Goal: Check status: Check status

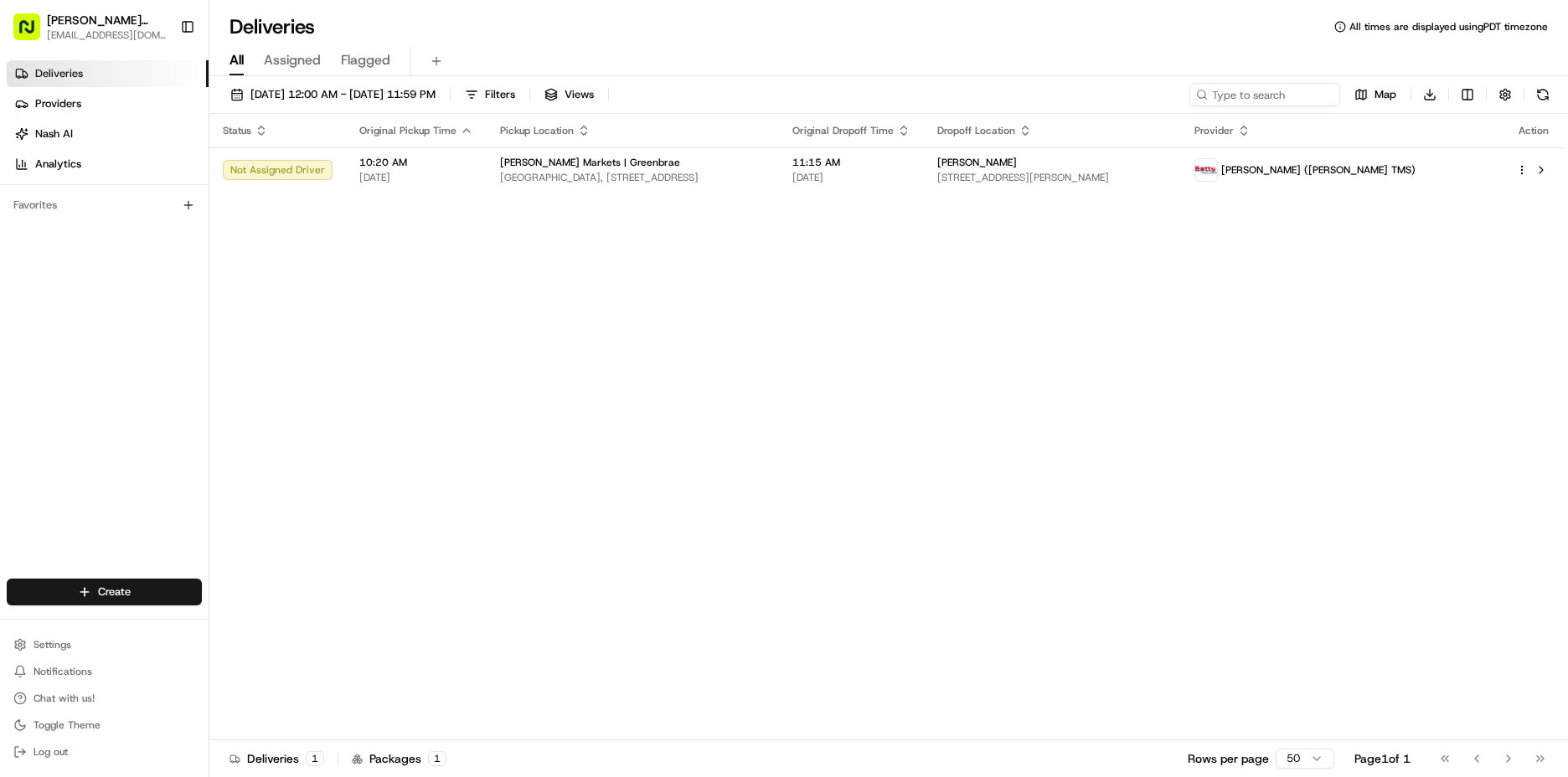
click at [85, 69] on link "Deliveries" at bounding box center [107, 73] width 202 height 27
click at [342, 90] on span "[DATE] 12:00 AM - [DATE] 11:59 PM" at bounding box center [344, 95] width 185 height 15
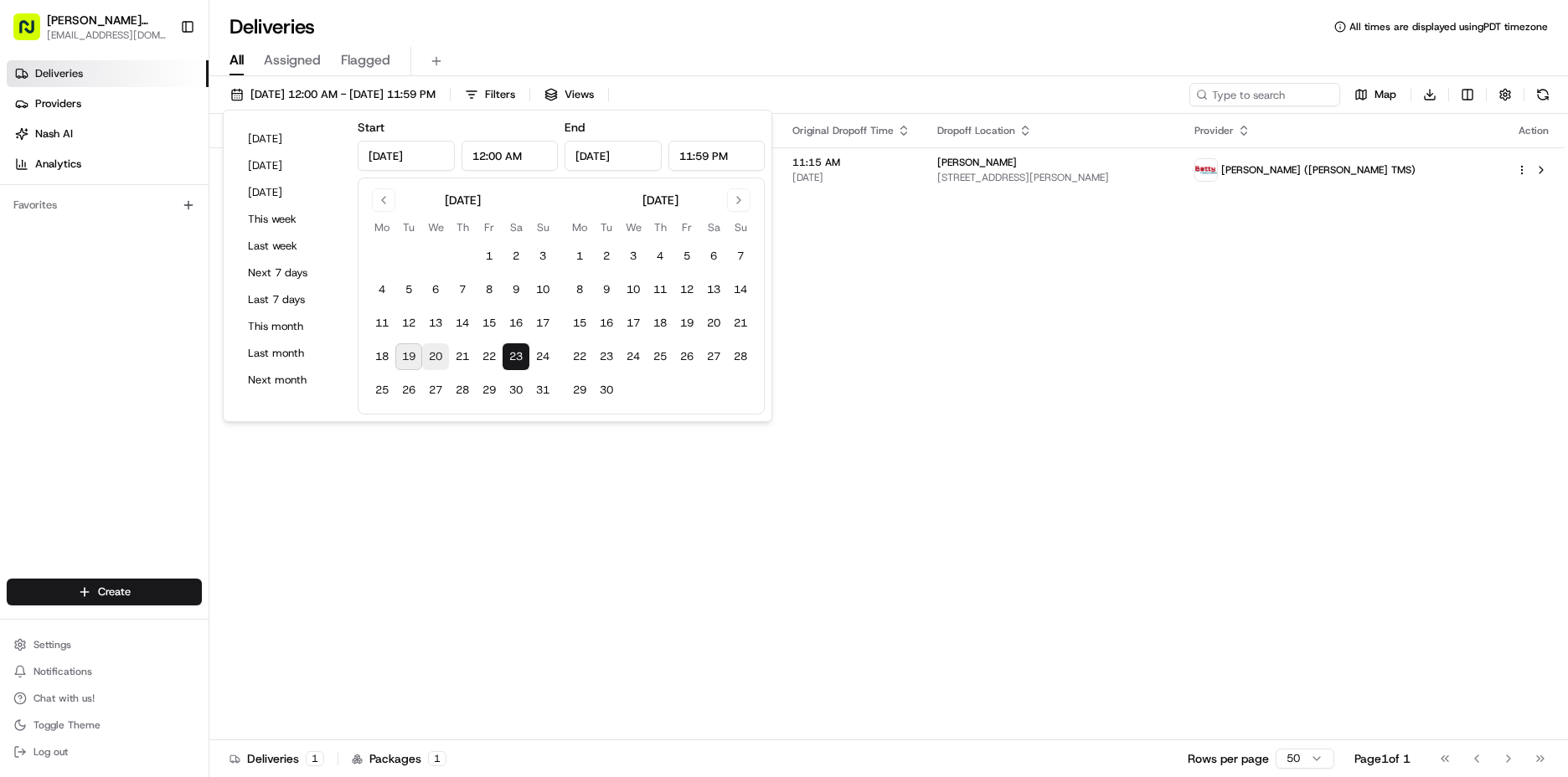
click at [430, 358] on button "20" at bounding box center [435, 357] width 27 height 27
type input "[DATE]"
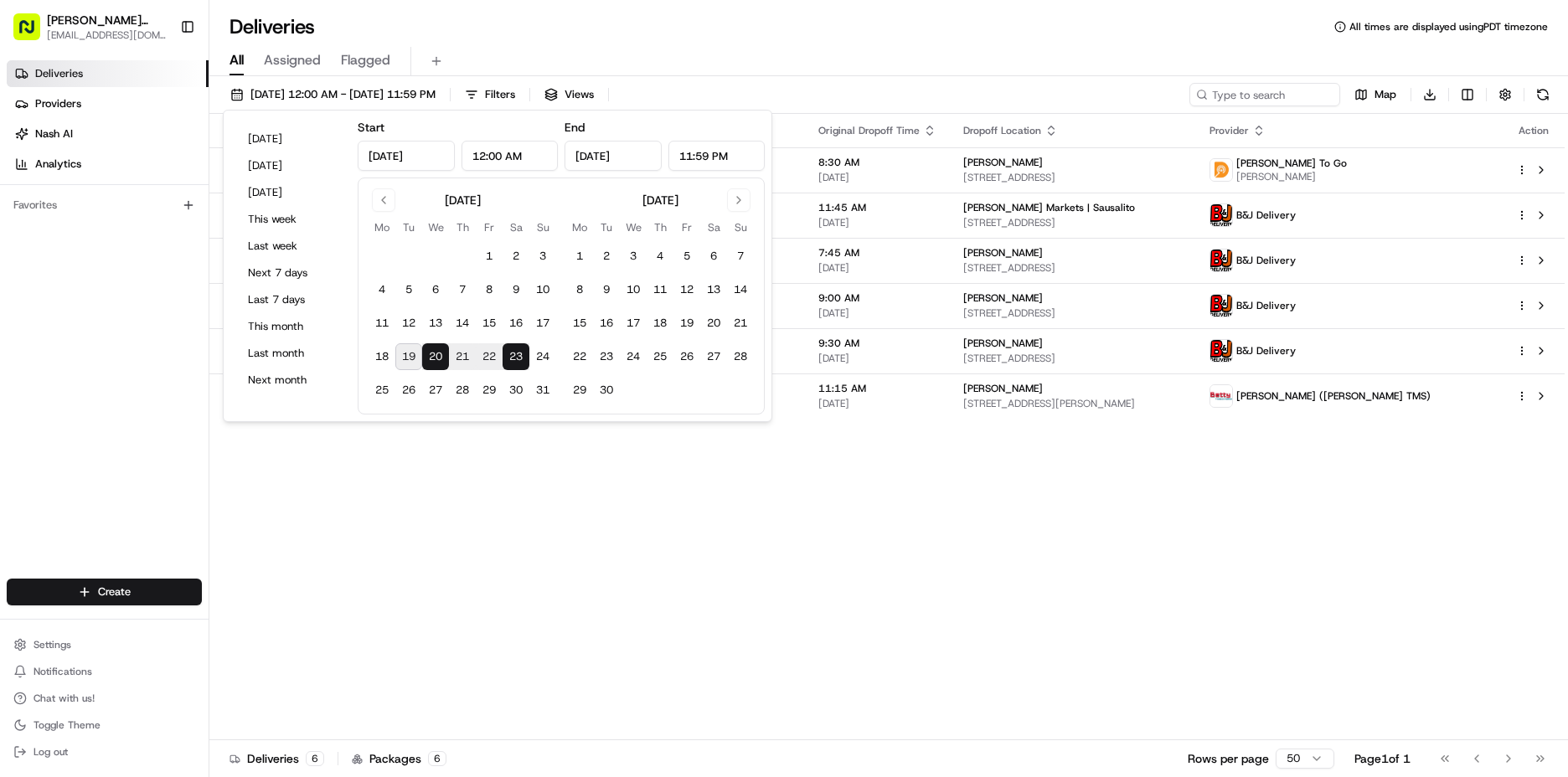
click at [431, 357] on button "20" at bounding box center [435, 357] width 27 height 27
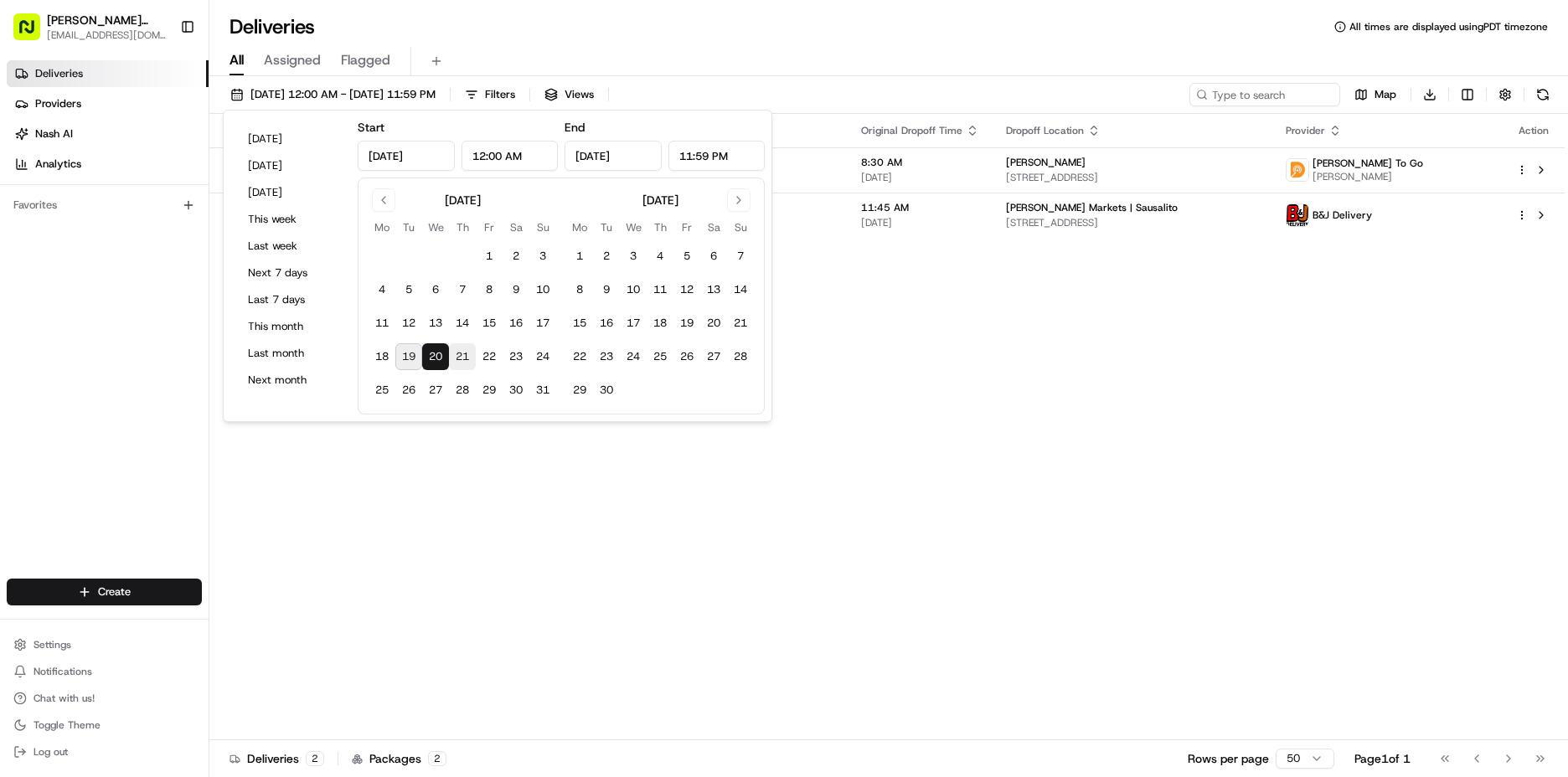
click at [462, 353] on button "21" at bounding box center [462, 357] width 27 height 27
type input "[DATE]"
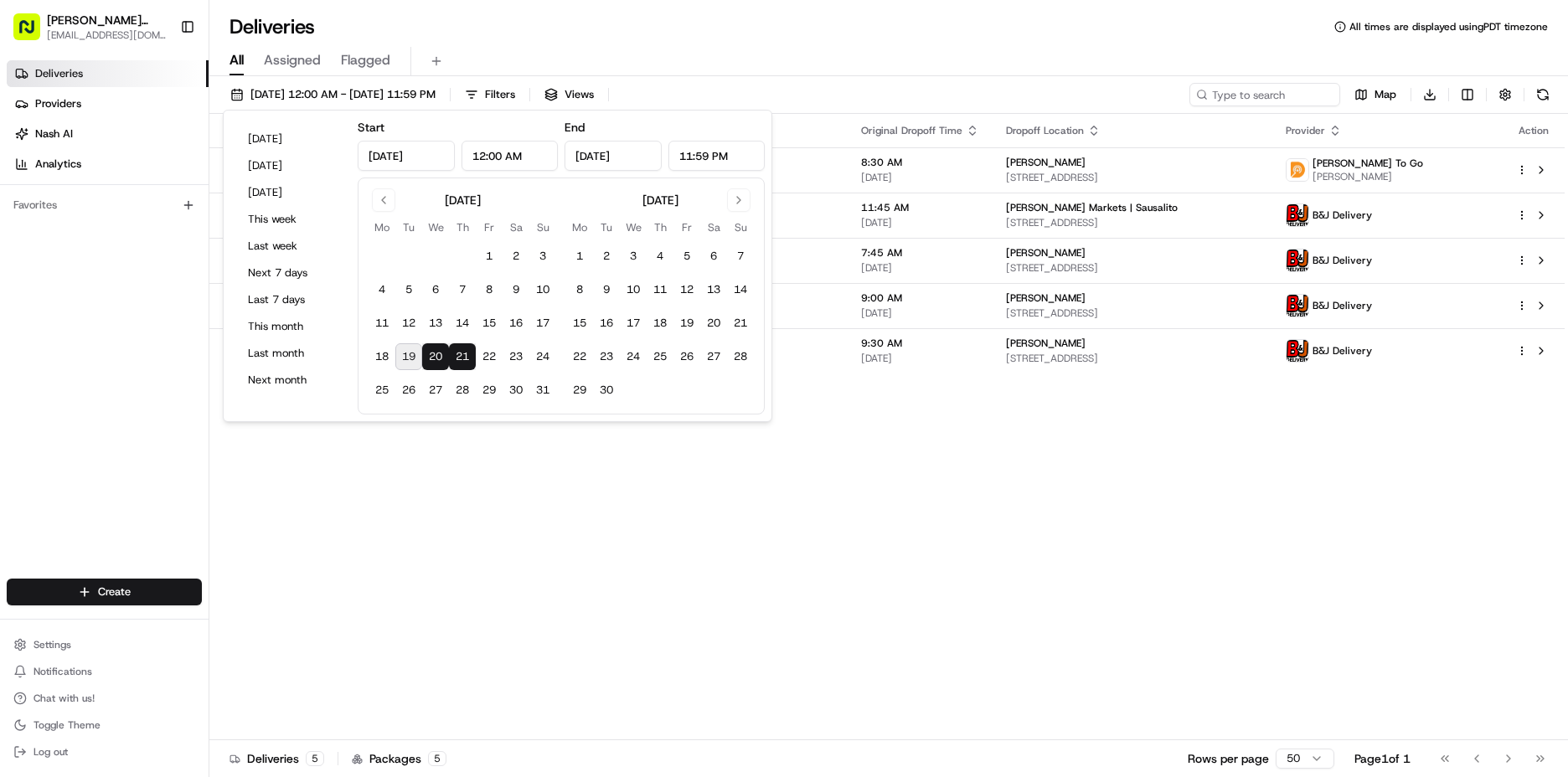
click at [456, 353] on button "21" at bounding box center [462, 357] width 27 height 27
type input "[DATE]"
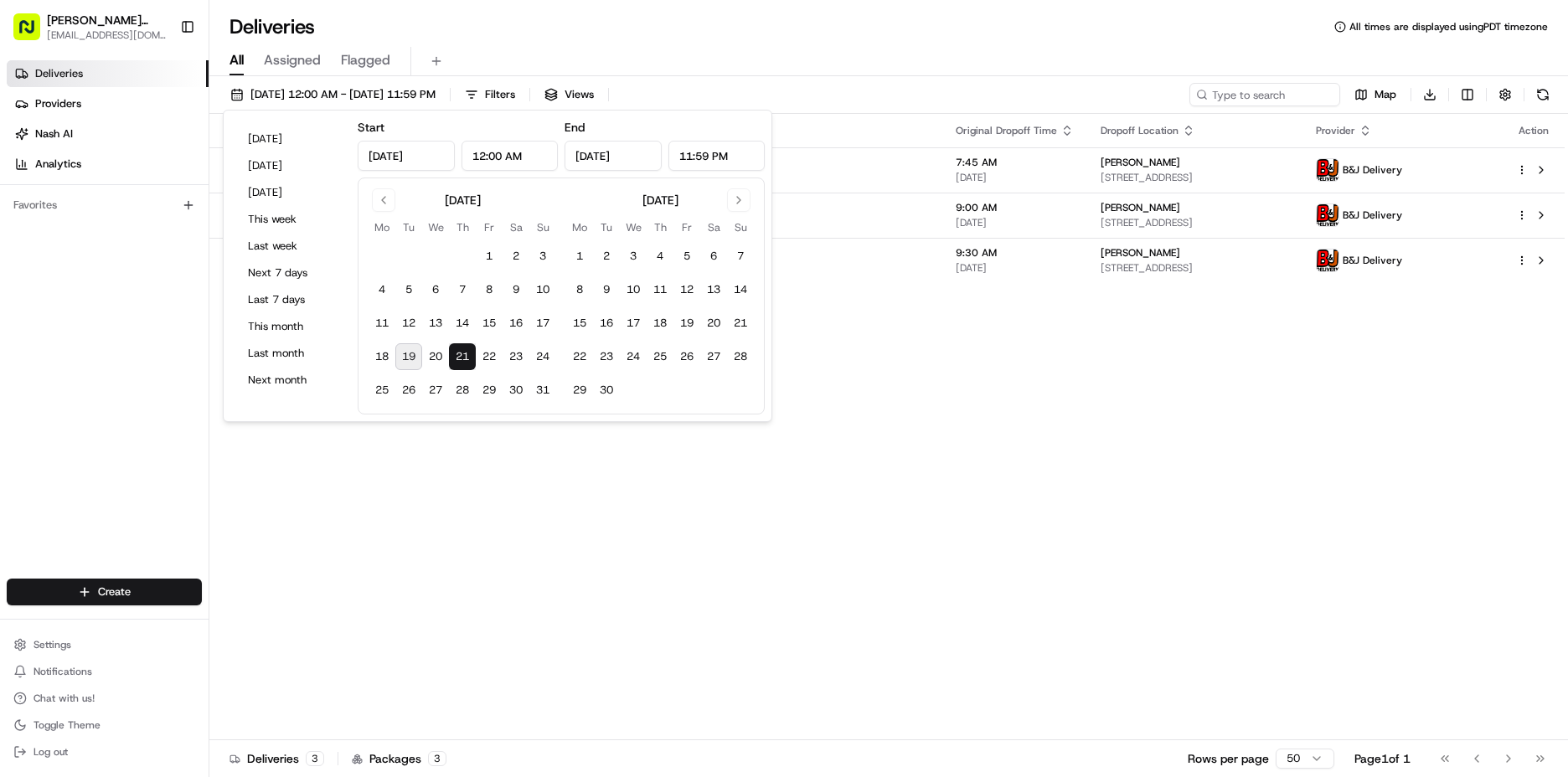
click at [1065, 402] on div "Status Original Pickup Time Pickup Location Original Dropoff Time Dropoff Locat…" at bounding box center [887, 427] width 1355 height 626
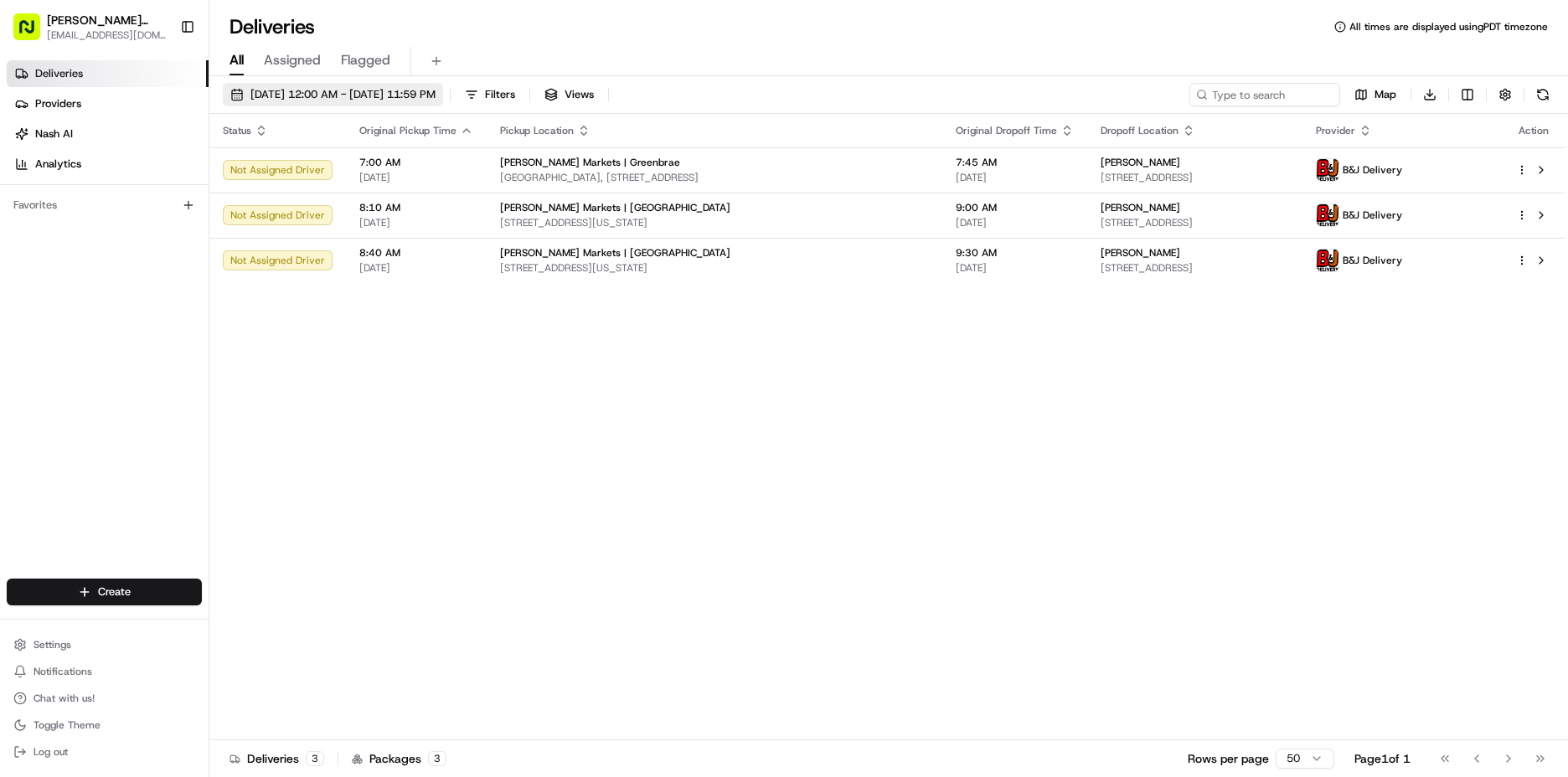
click at [288, 100] on span "[DATE] 12:00 AM - [DATE] 11:59 PM" at bounding box center [344, 95] width 185 height 15
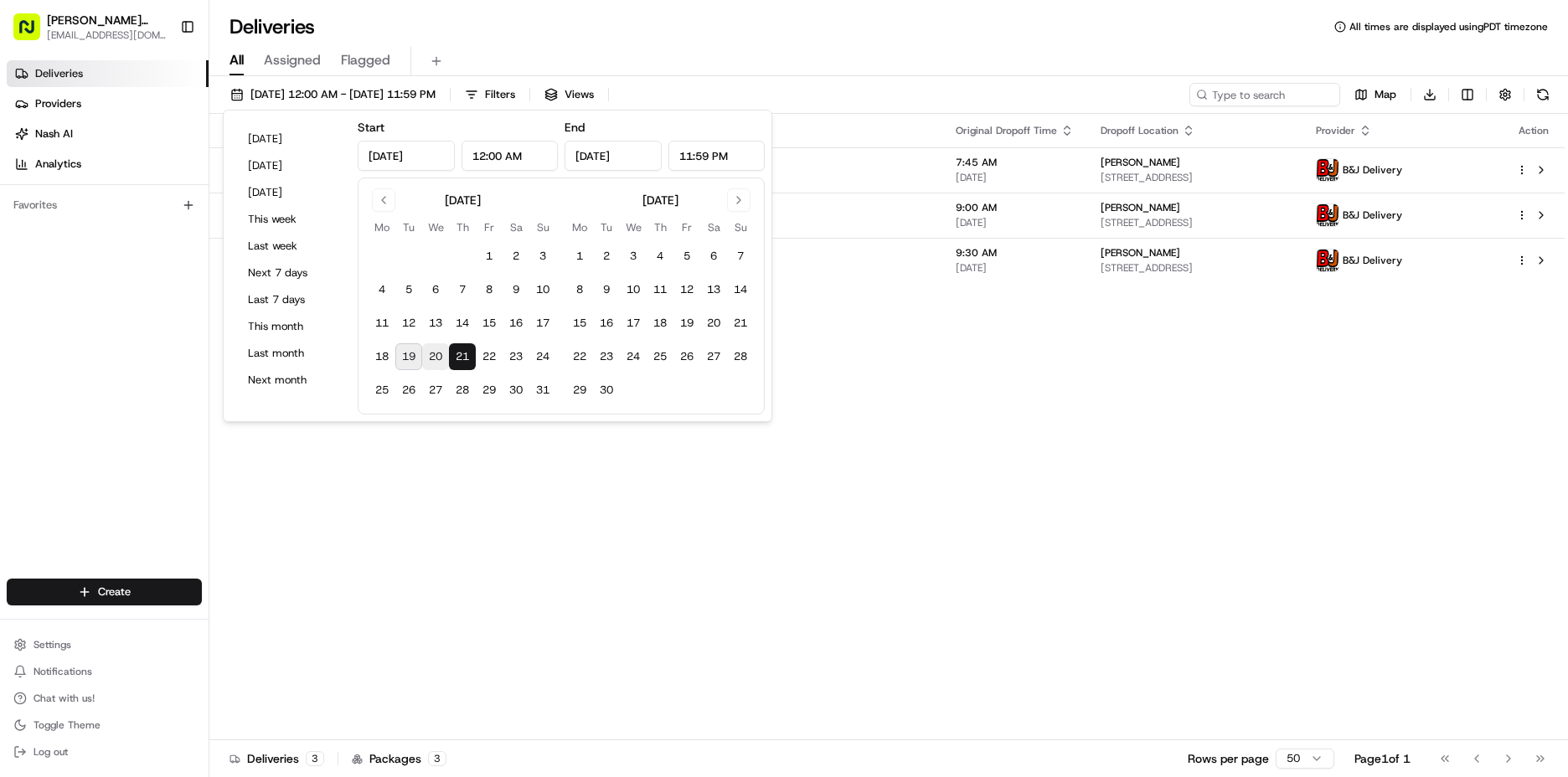
click at [437, 351] on button "20" at bounding box center [435, 357] width 27 height 27
type input "[DATE]"
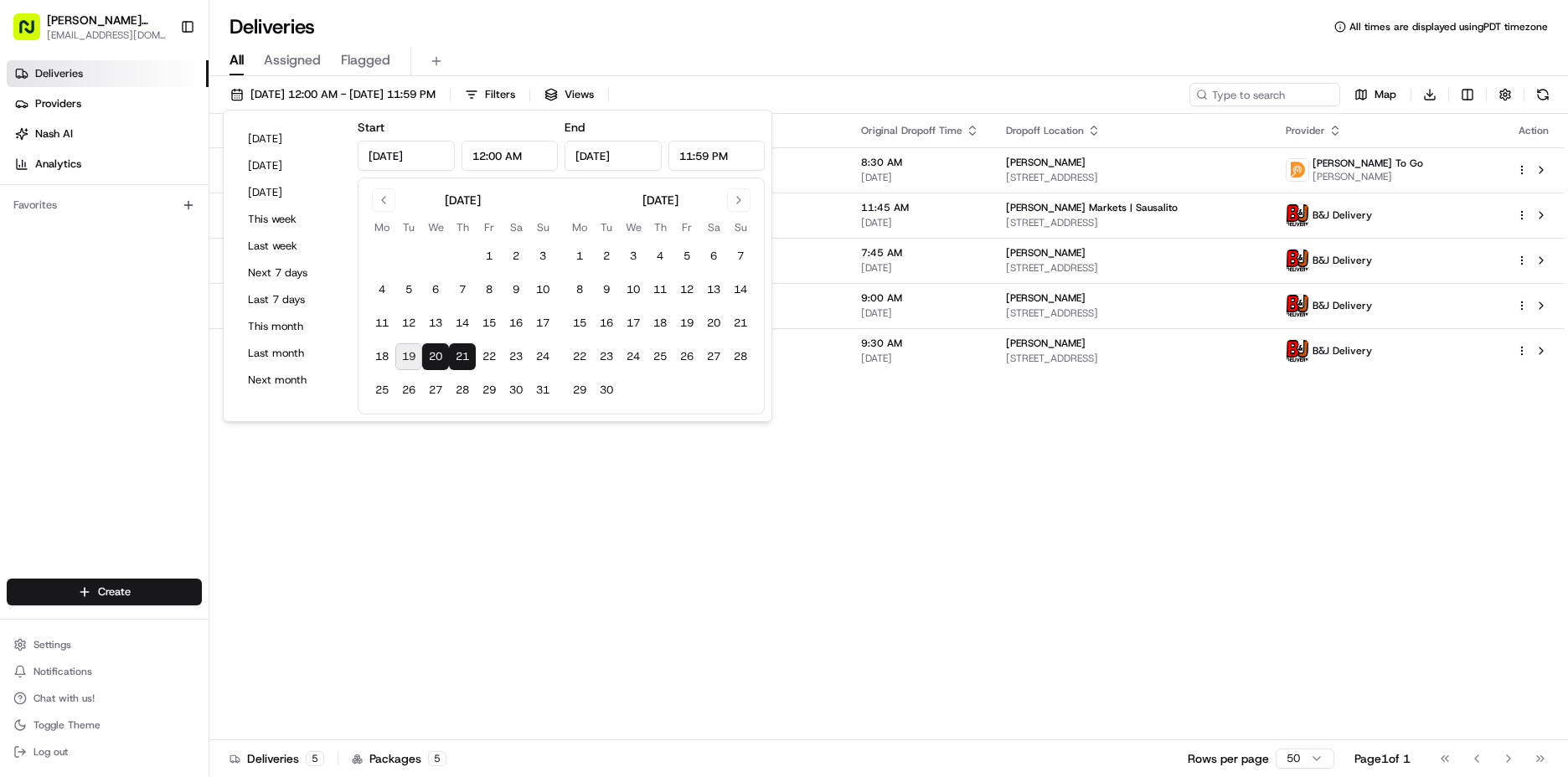
click at [437, 351] on button "20" at bounding box center [435, 357] width 27 height 27
type input "[DATE]"
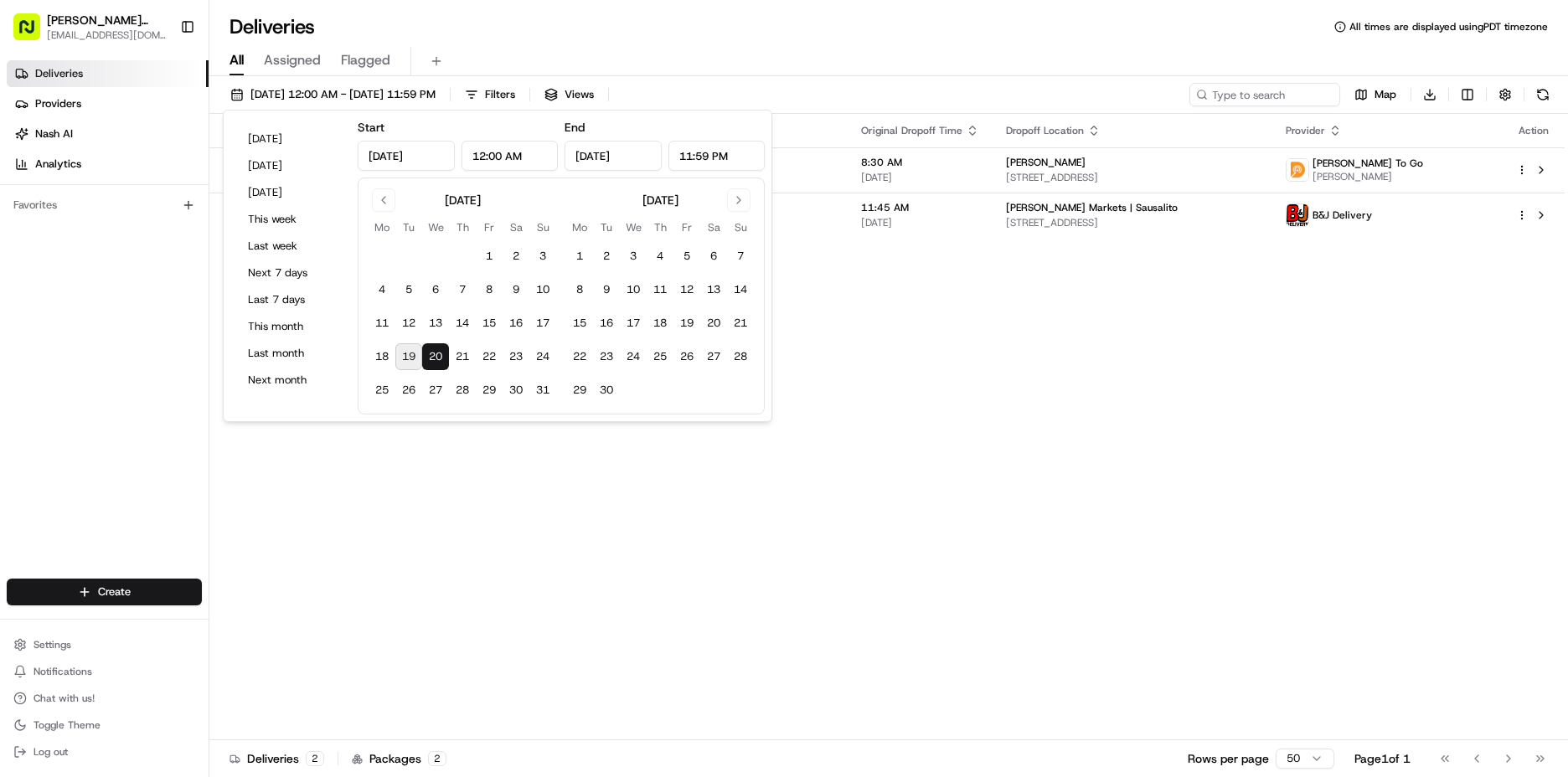
click at [1075, 386] on div "Status Original Pickup Time Pickup Location Original Dropoff Time Dropoff Locat…" at bounding box center [887, 427] width 1355 height 626
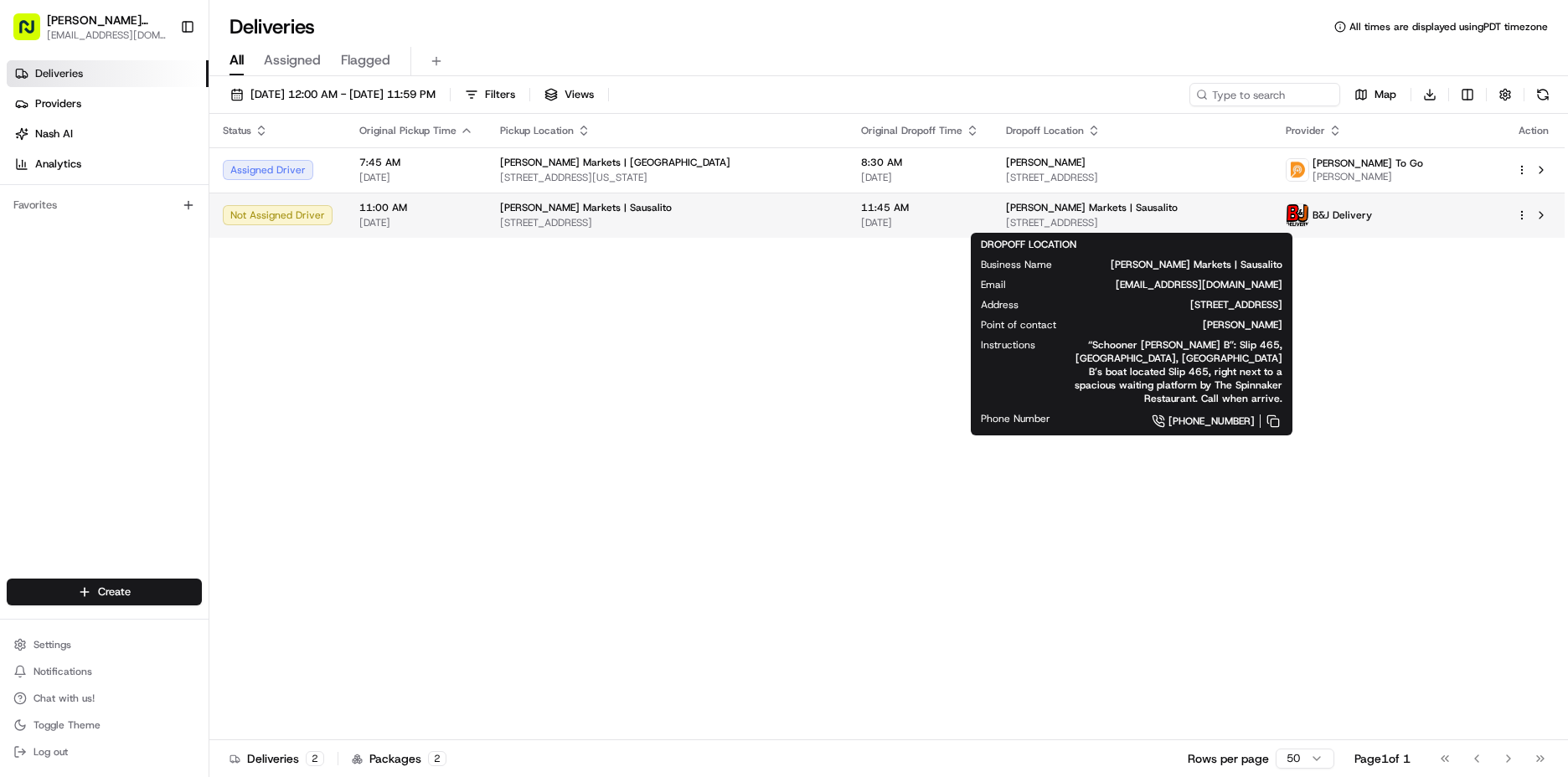
click at [1052, 217] on span "[STREET_ADDRESS]" at bounding box center [1131, 223] width 252 height 14
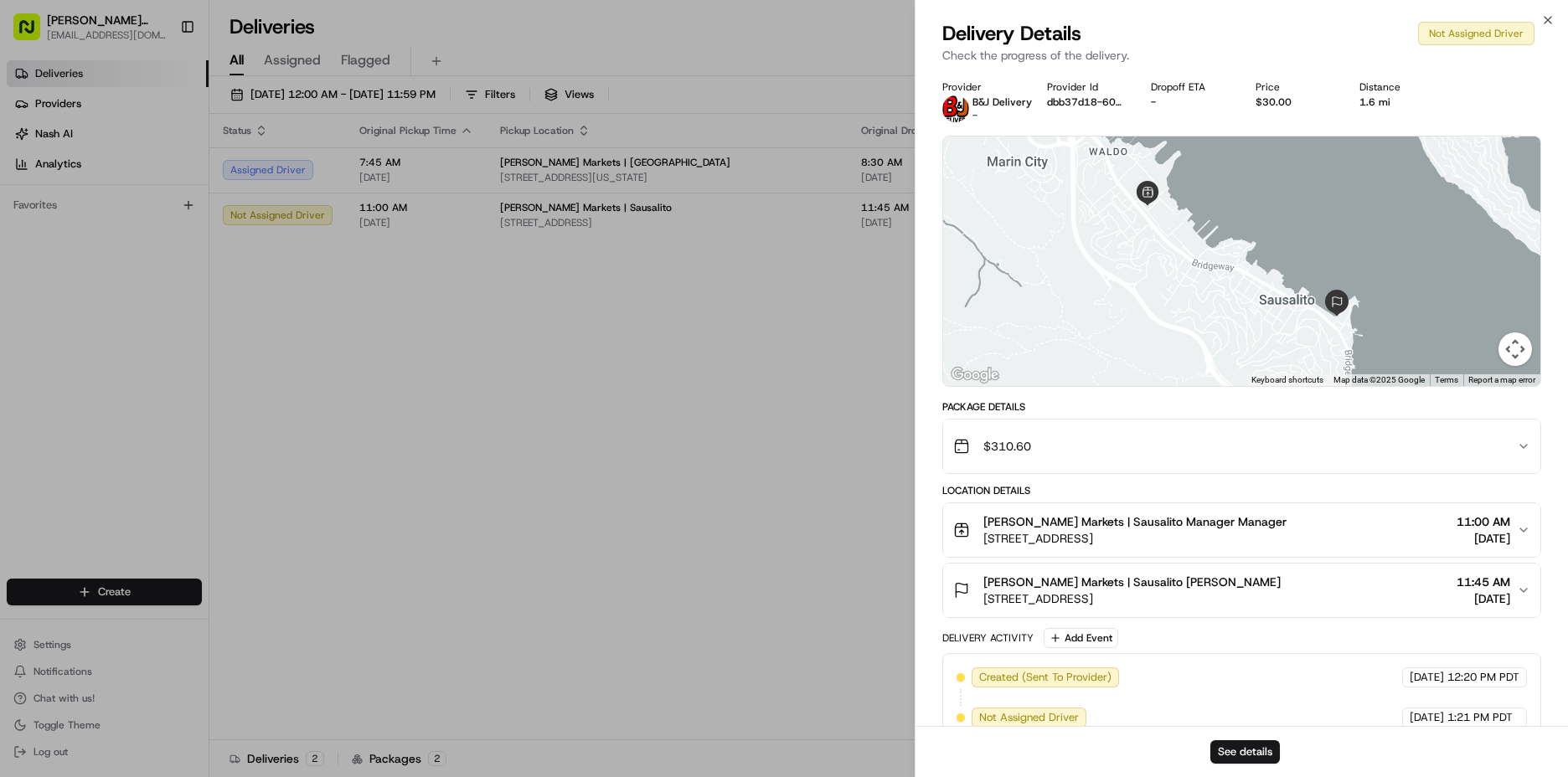
click at [1192, 588] on span "[PERSON_NAME] Markets | Sausalito [PERSON_NAME]" at bounding box center [1132, 582] width 297 height 16
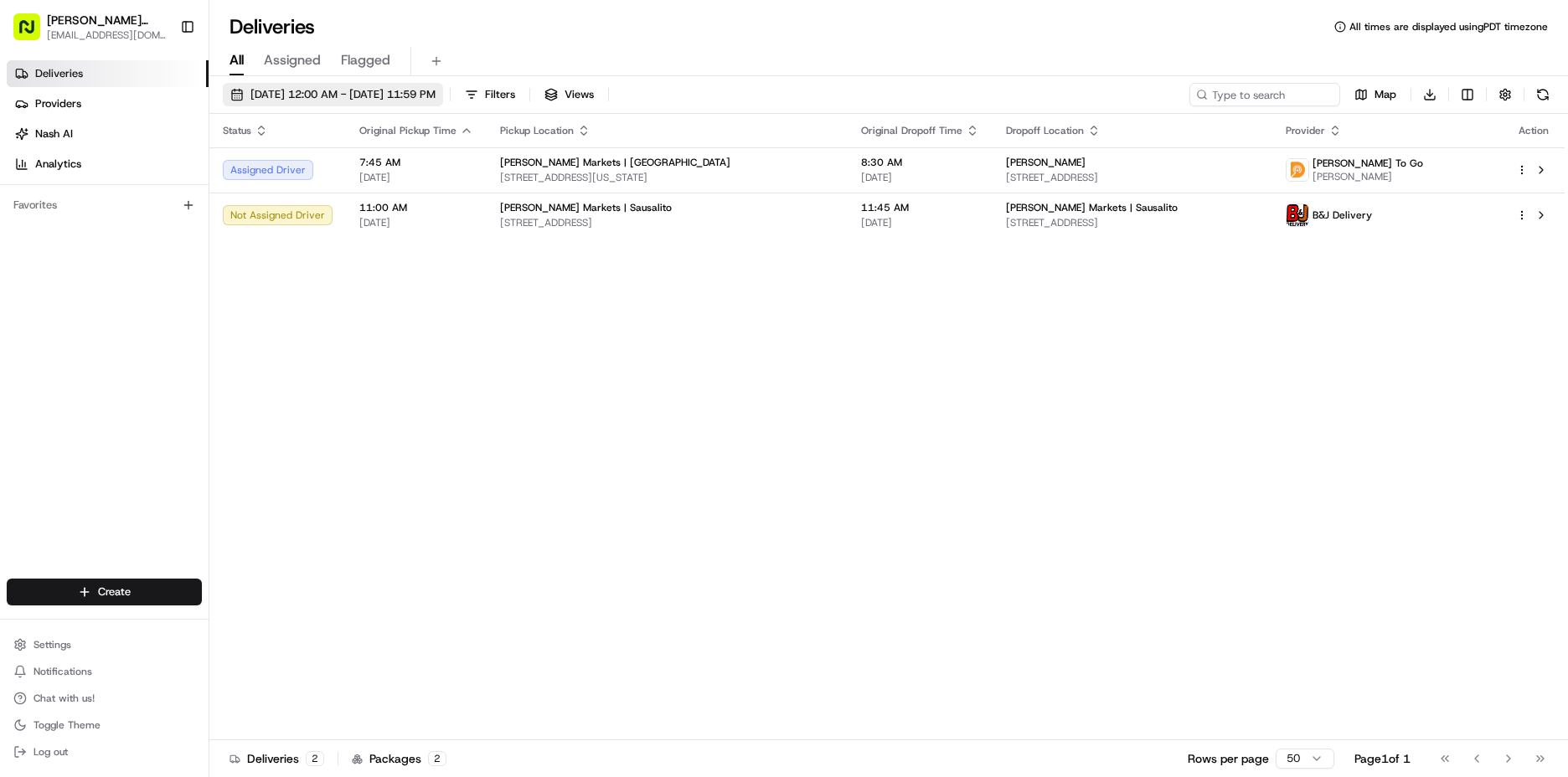
click at [348, 91] on span "[DATE] 12:00 AM - [DATE] 11:59 PM" at bounding box center [344, 95] width 185 height 15
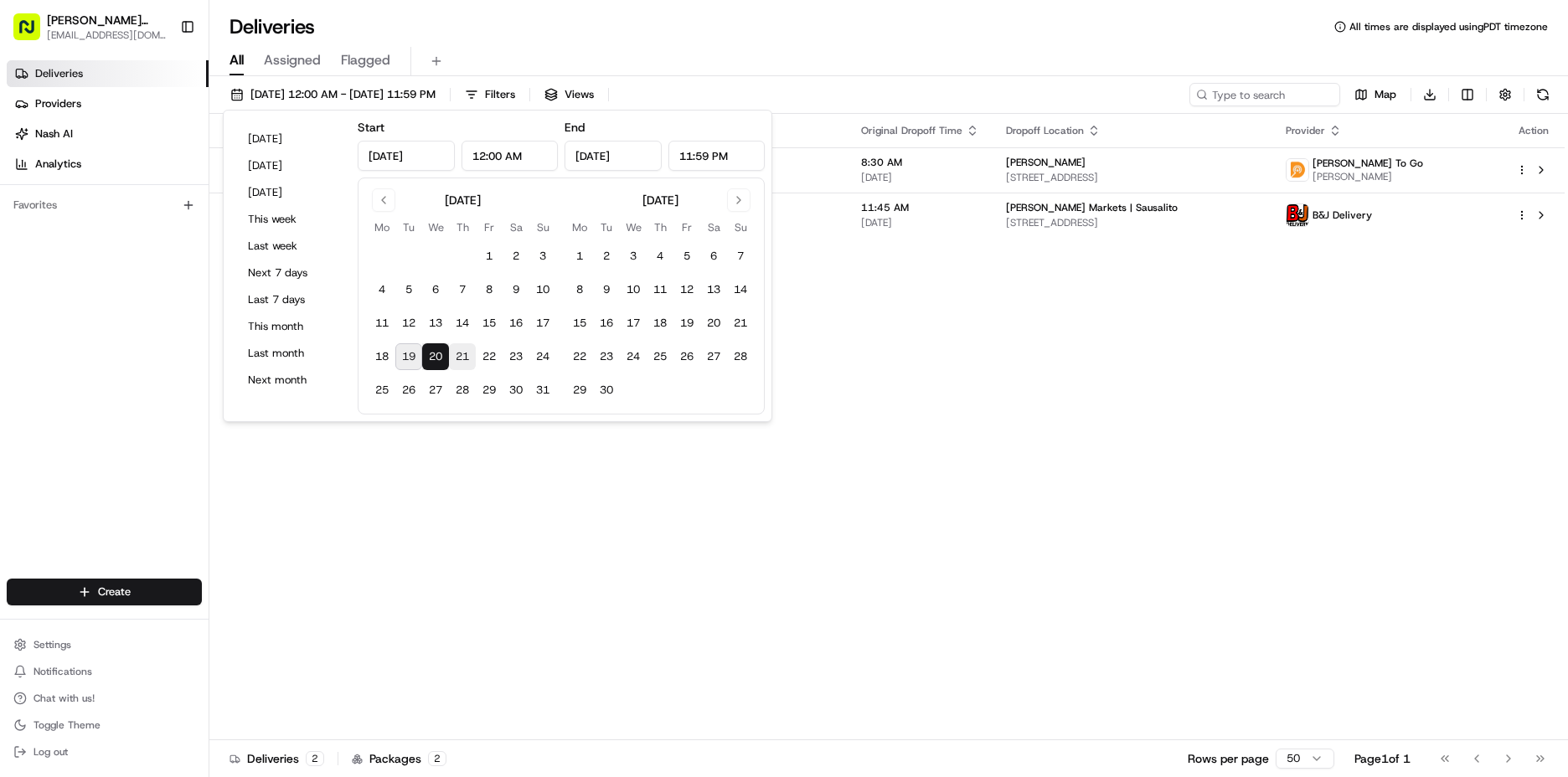
click at [460, 357] on button "21" at bounding box center [462, 357] width 27 height 27
type input "[DATE]"
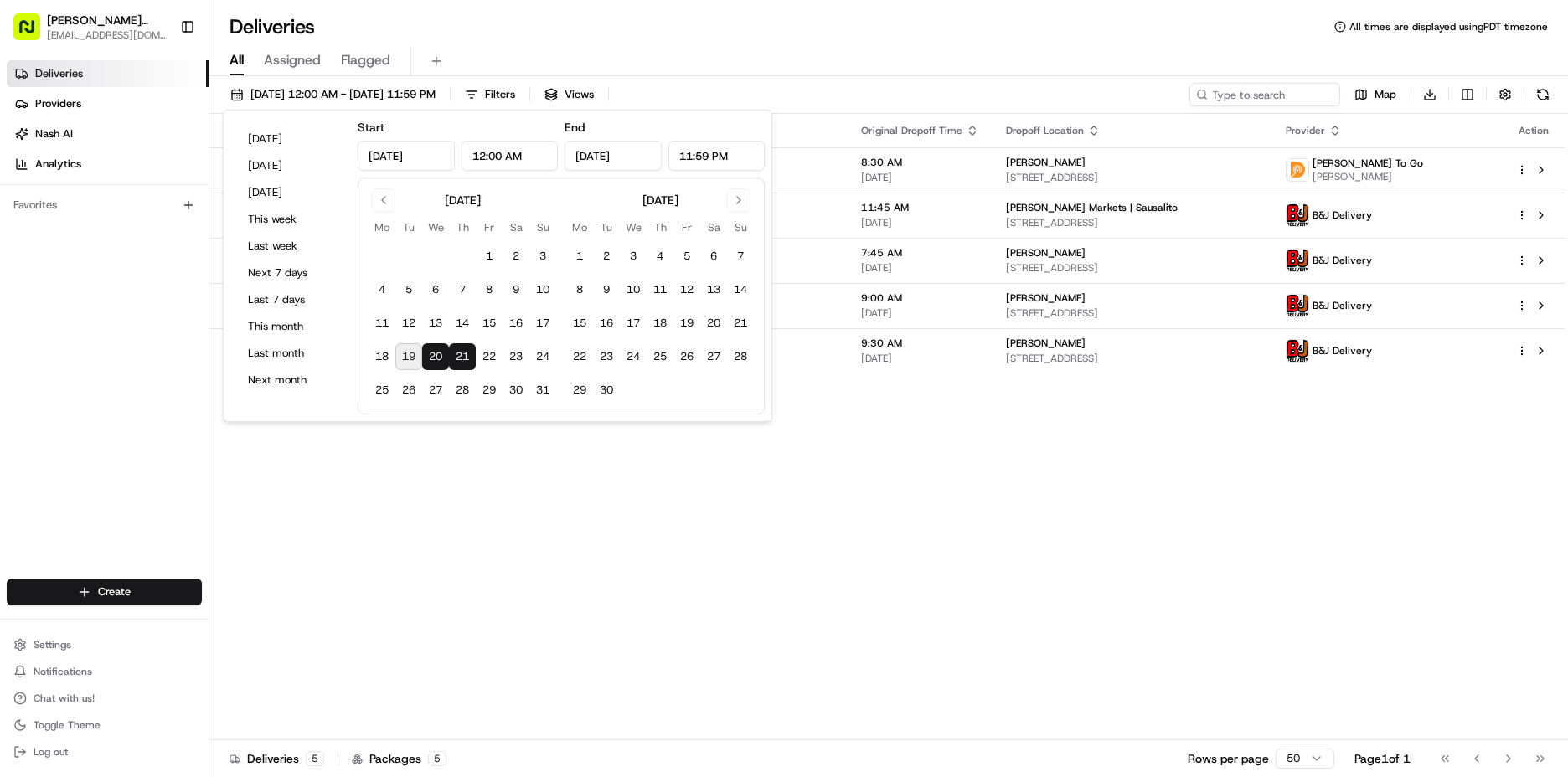
click at [460, 357] on button "21" at bounding box center [462, 357] width 27 height 27
type input "[DATE]"
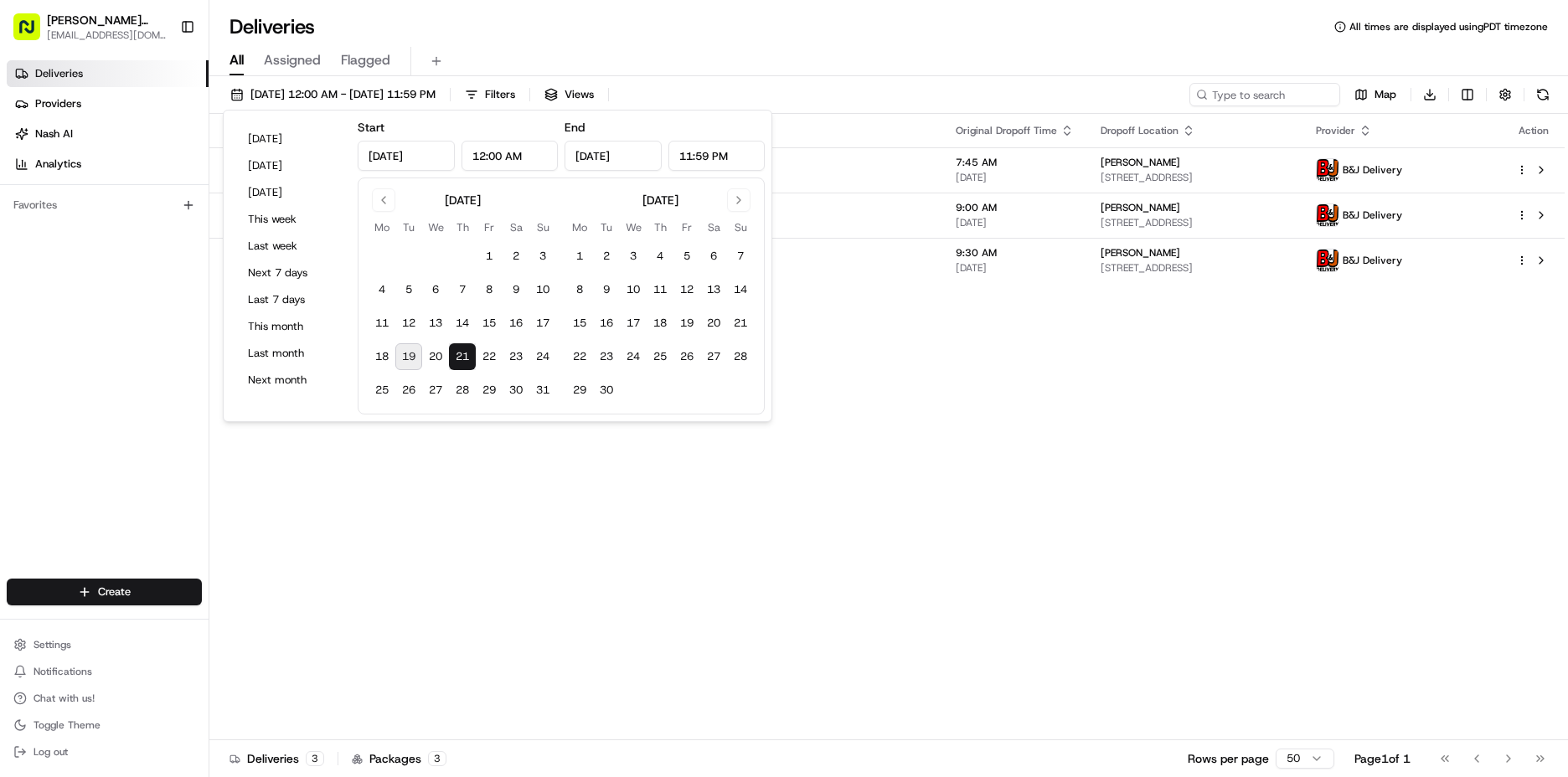
click at [1324, 373] on div "Status Original Pickup Time Pickup Location Original Dropoff Time Dropoff Locat…" at bounding box center [887, 427] width 1355 height 626
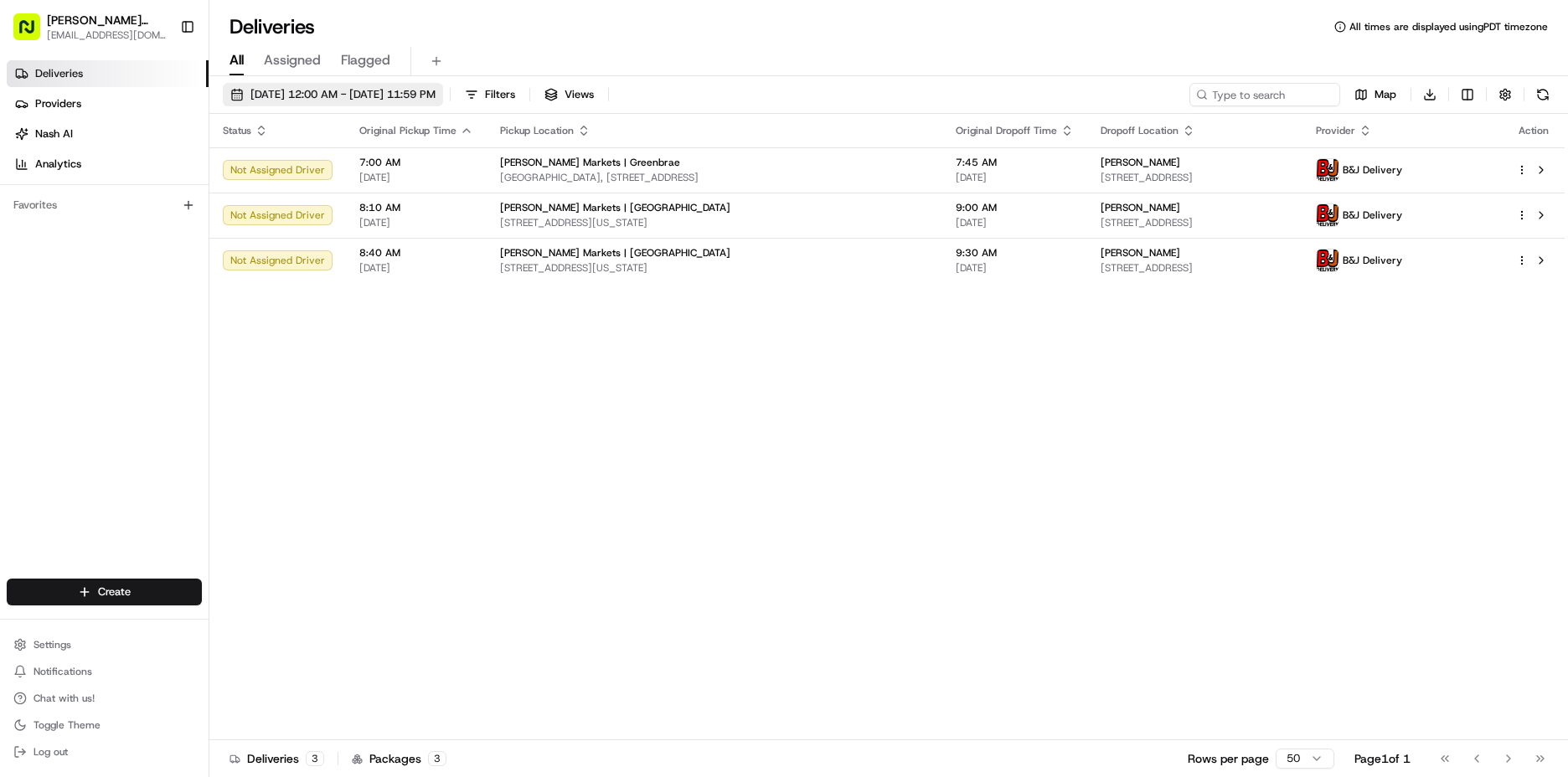
click at [352, 91] on span "[DATE] 12:00 AM - [DATE] 11:59 PM" at bounding box center [344, 95] width 185 height 15
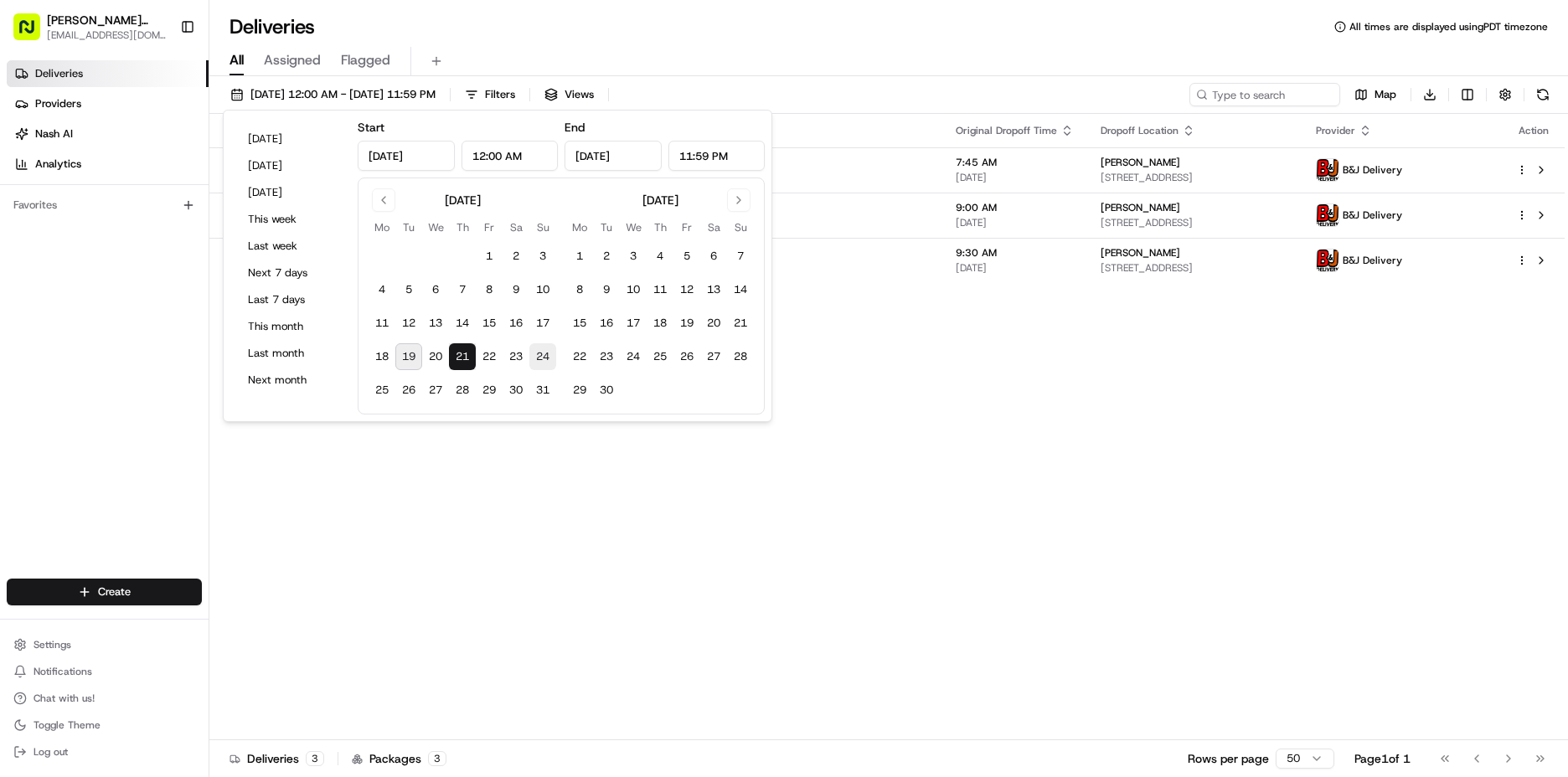
click at [536, 359] on button "24" at bounding box center [543, 357] width 27 height 27
type input "[DATE]"
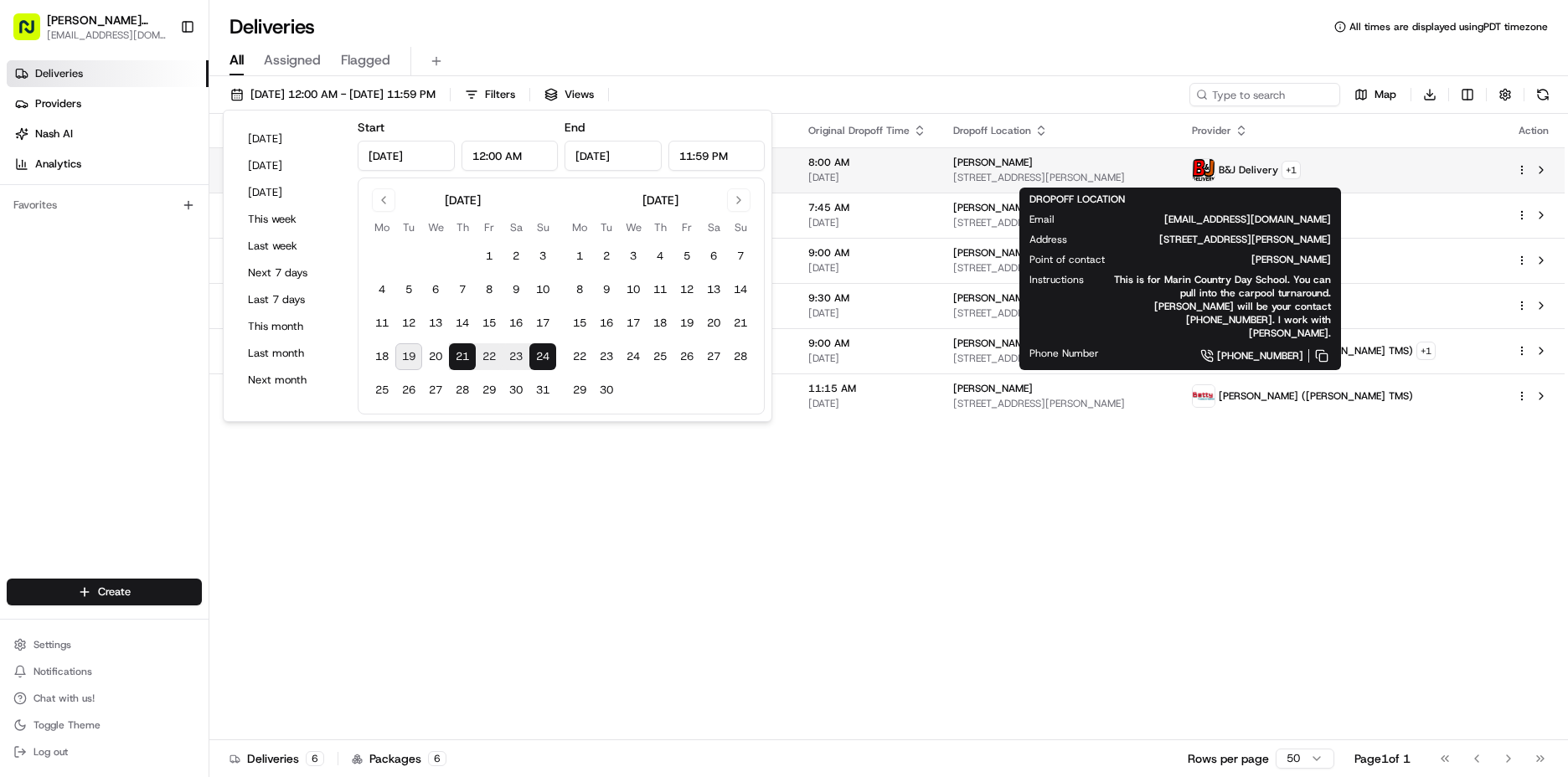
click at [1032, 161] on span "[PERSON_NAME]" at bounding box center [993, 162] width 79 height 14
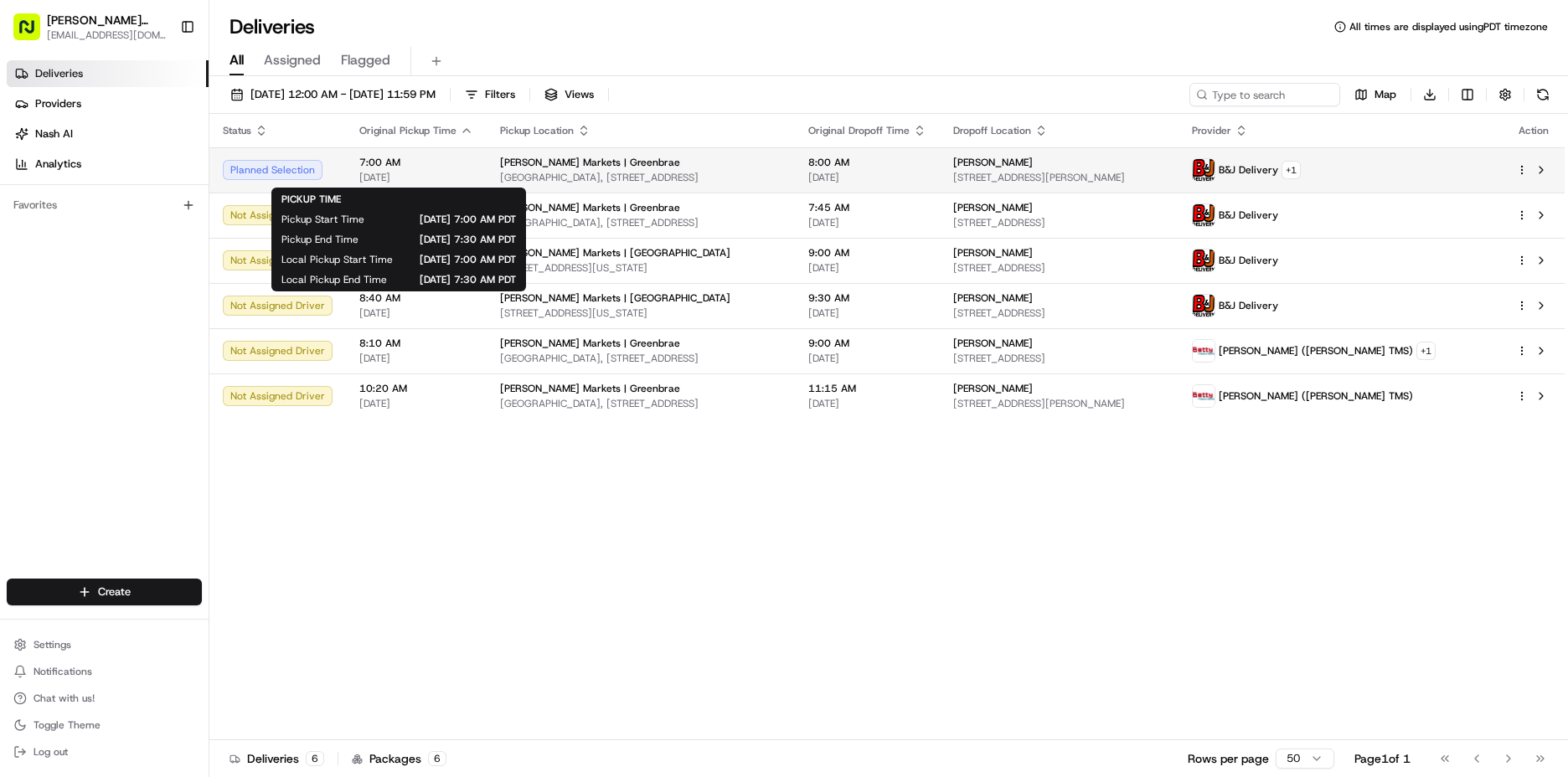
click at [383, 162] on span "7:00 AM" at bounding box center [416, 162] width 114 height 14
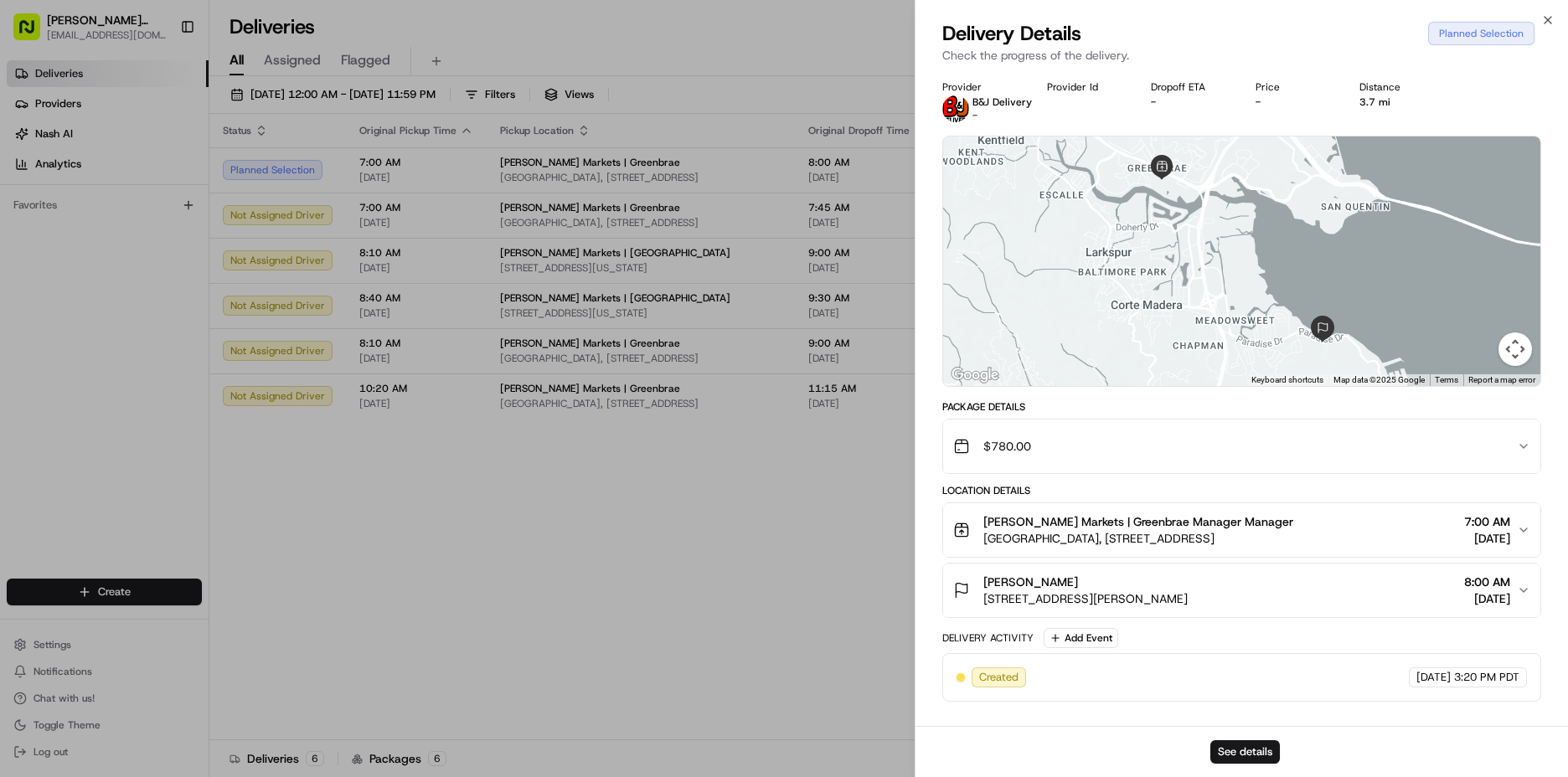
click at [1145, 537] on span "[GEOGRAPHIC_DATA], [STREET_ADDRESS]" at bounding box center [1138, 538] width 310 height 16
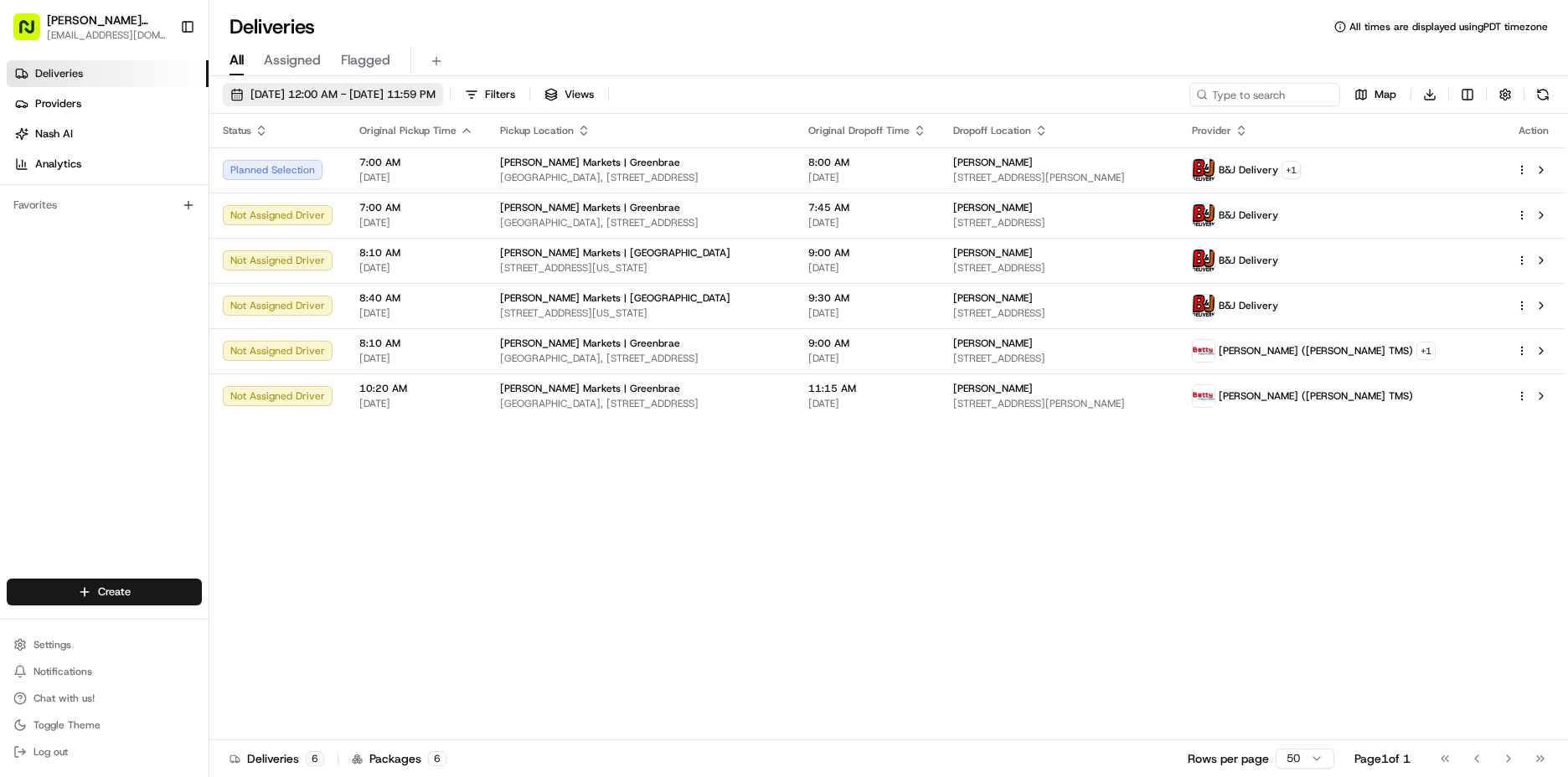
click at [316, 92] on span "[DATE] 12:00 AM - [DATE] 11:59 PM" at bounding box center [344, 95] width 185 height 15
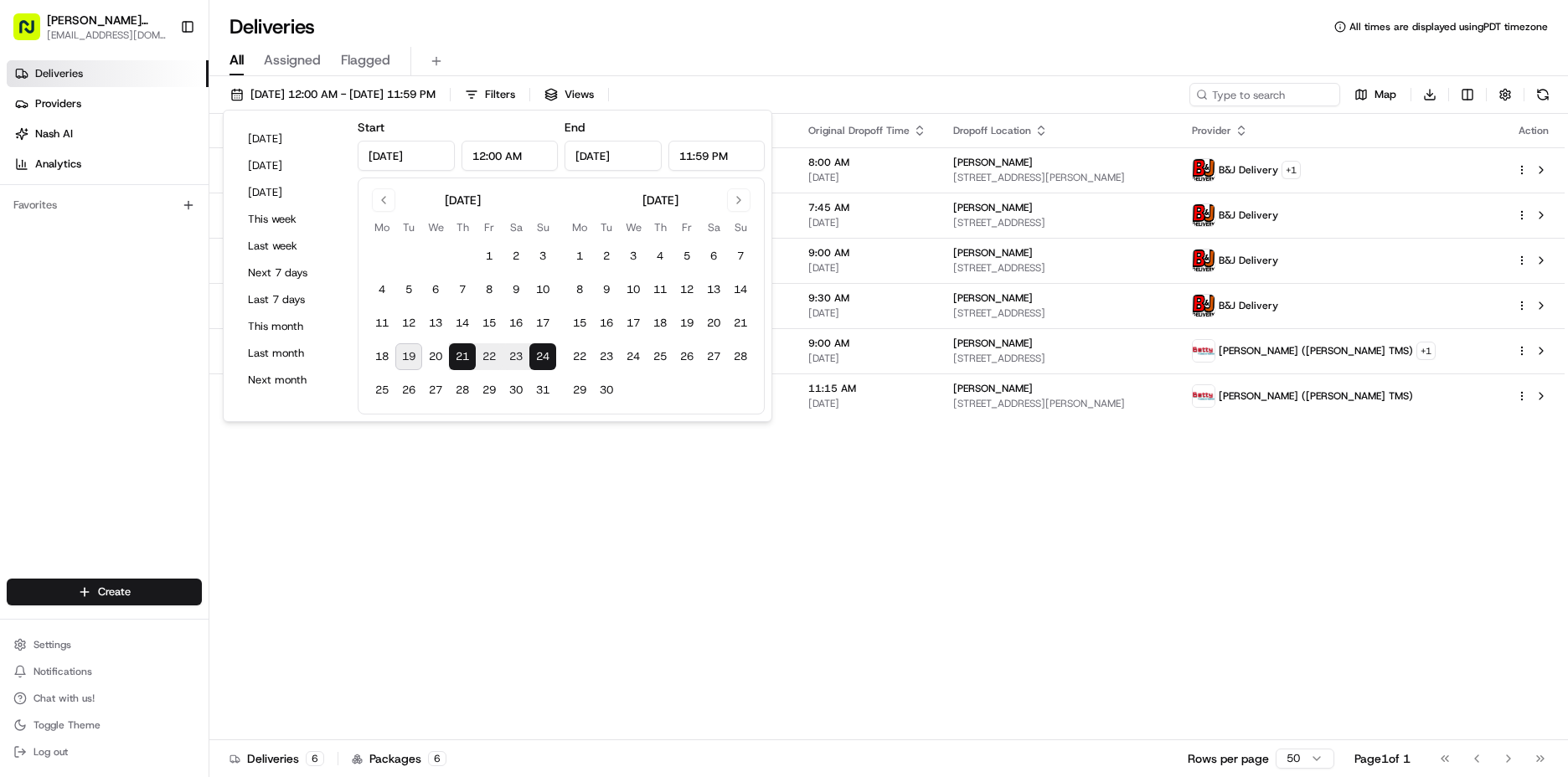
click at [462, 358] on button "21" at bounding box center [462, 357] width 27 height 27
type input "[DATE]"
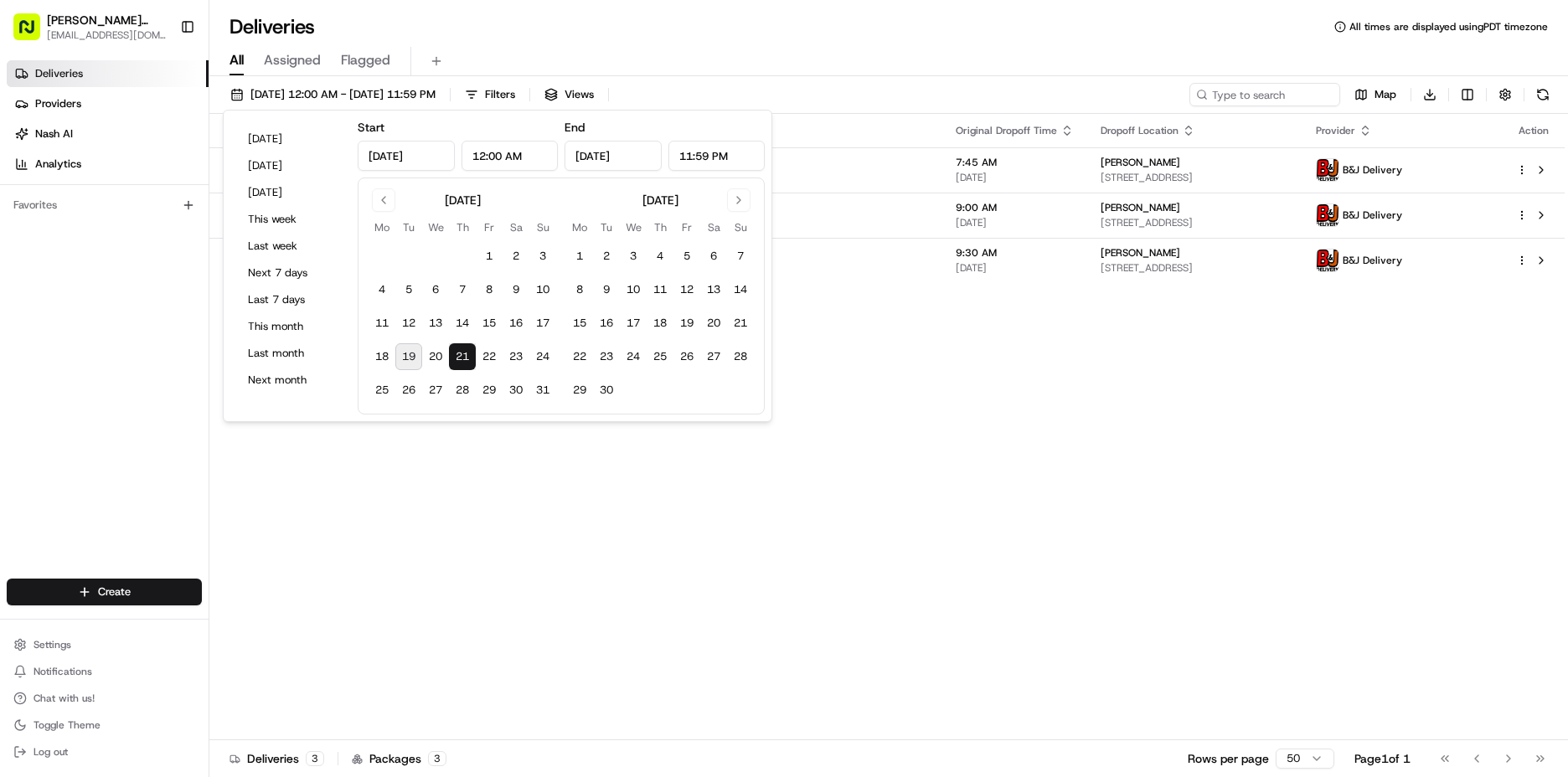
click at [462, 358] on button "21" at bounding box center [462, 357] width 27 height 27
click at [439, 352] on button "20" at bounding box center [435, 357] width 27 height 27
type input "[DATE]"
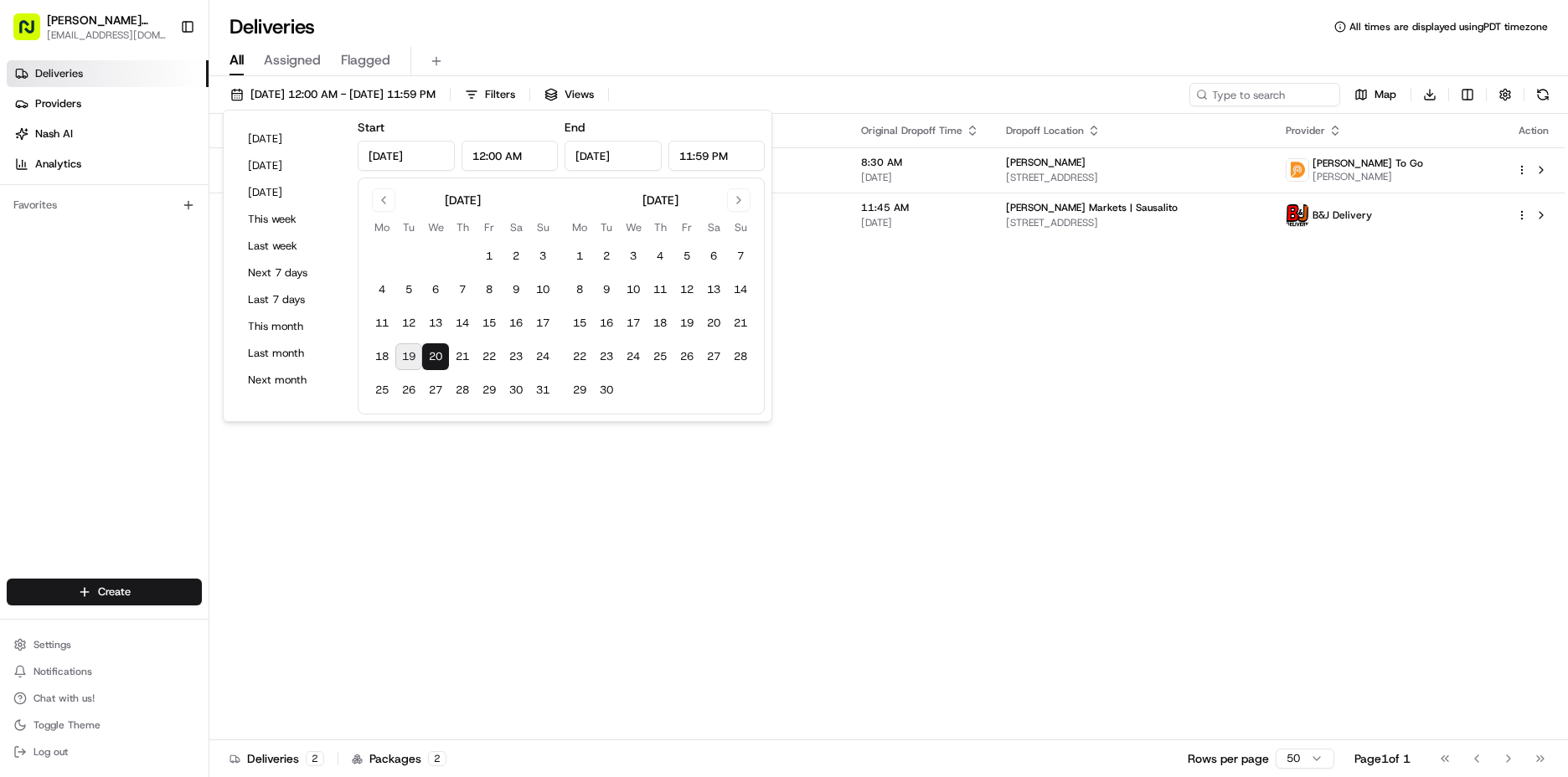
click at [1079, 390] on div "Status Original Pickup Time Pickup Location Original Dropoff Time Dropoff Locat…" at bounding box center [887, 427] width 1355 height 626
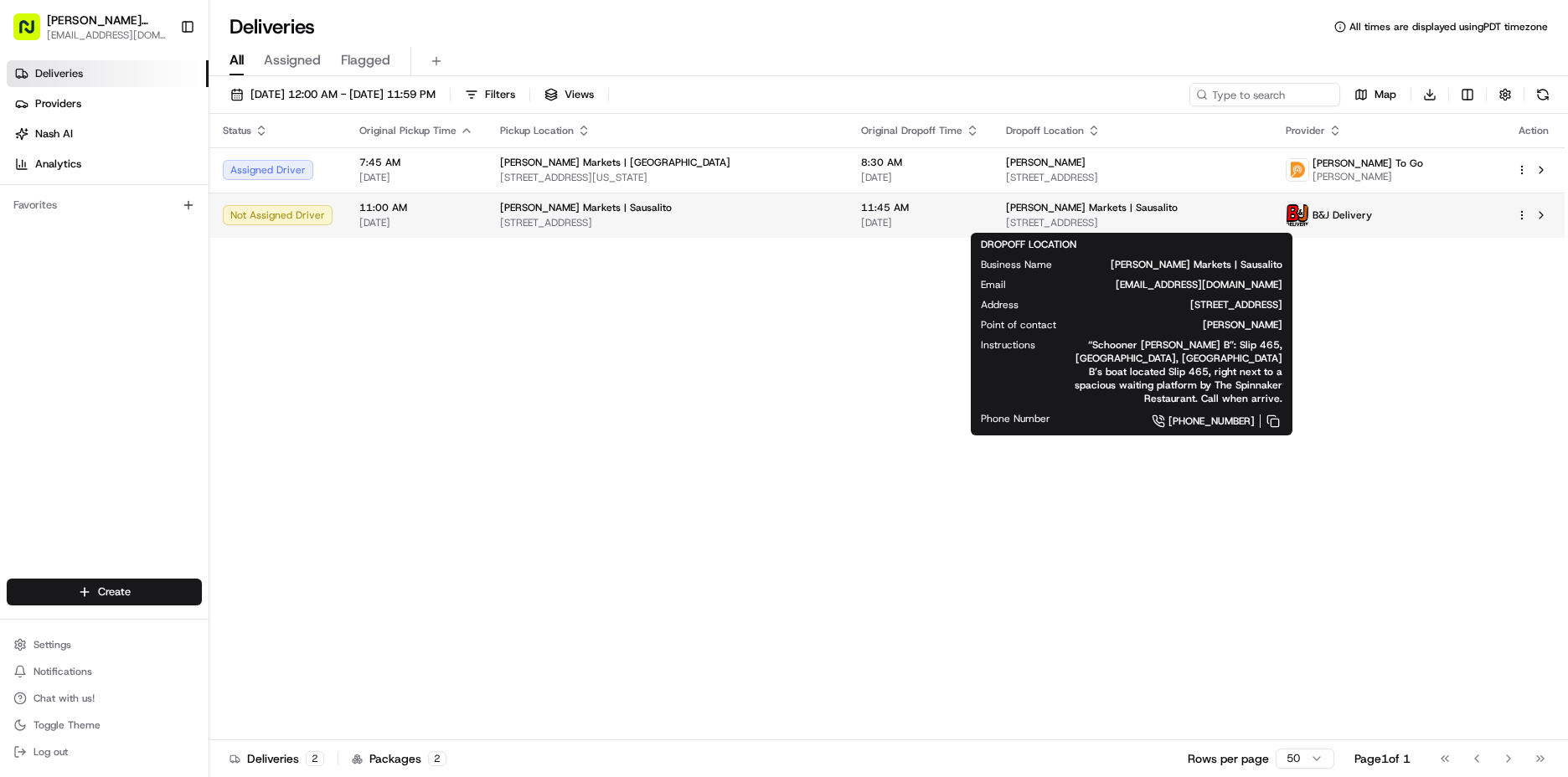
click at [1050, 219] on span "[STREET_ADDRESS]" at bounding box center [1131, 223] width 252 height 14
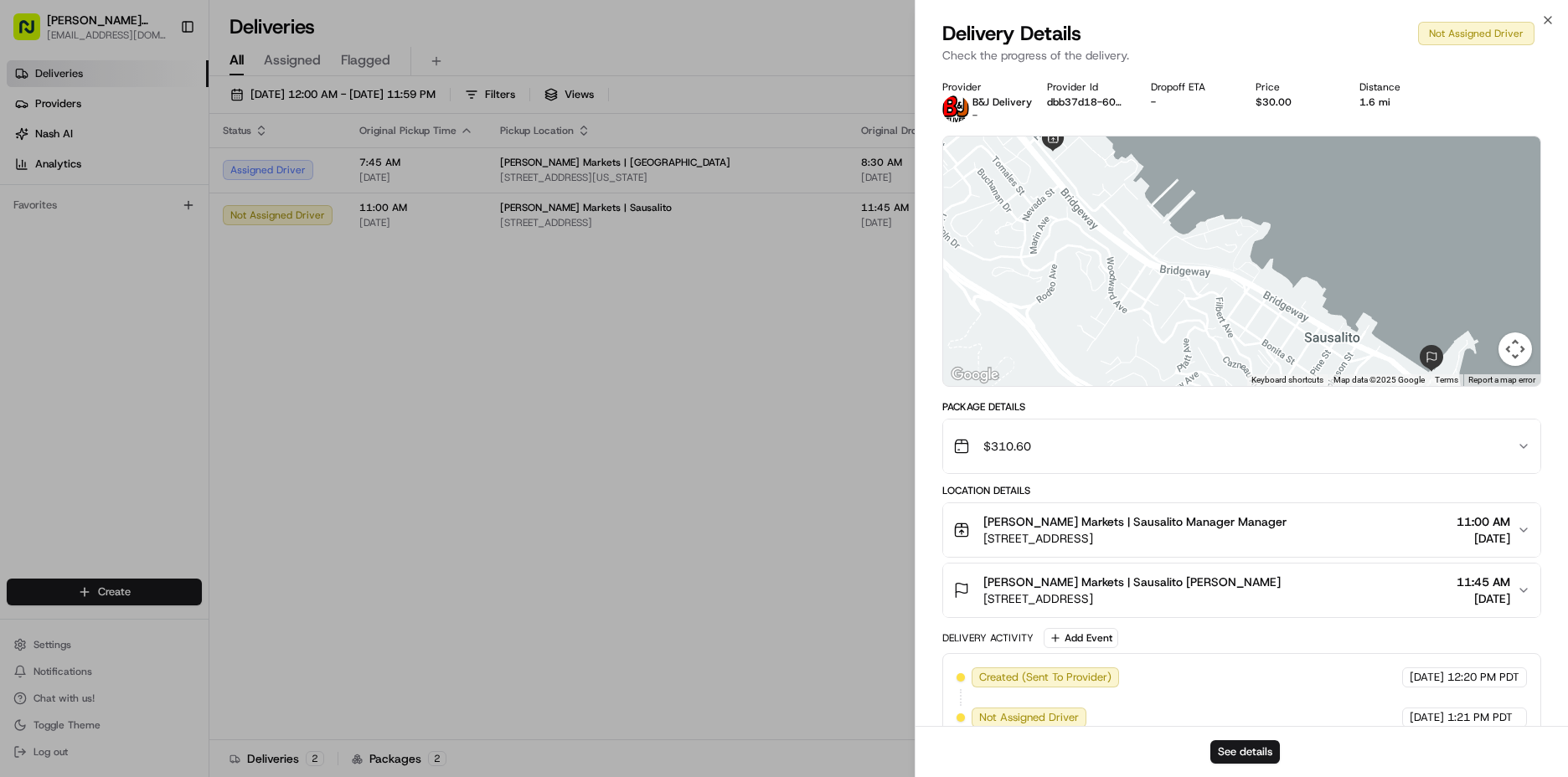
click at [1108, 594] on span "[STREET_ADDRESS]" at bounding box center [1132, 598] width 297 height 16
